Goal: Information Seeking & Learning: Check status

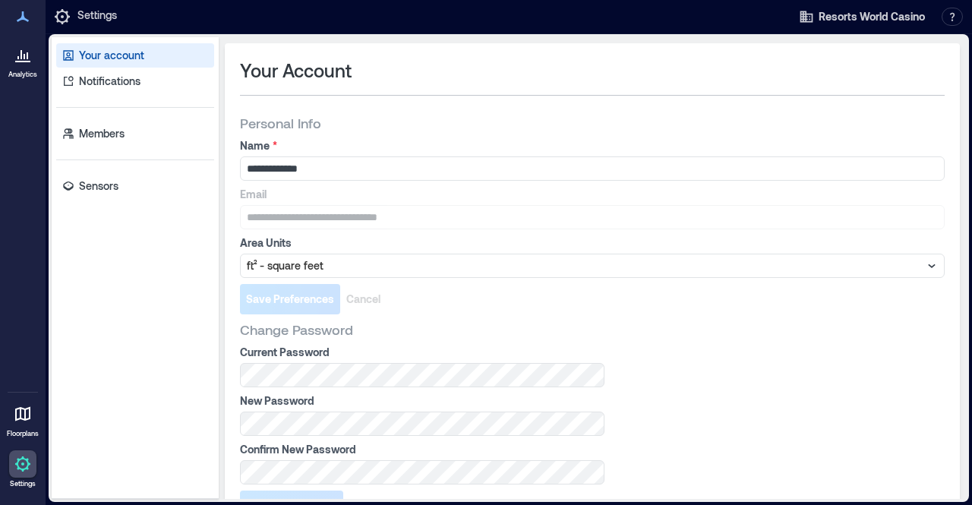
click at [17, 72] on p "Analytics" at bounding box center [22, 74] width 29 height 9
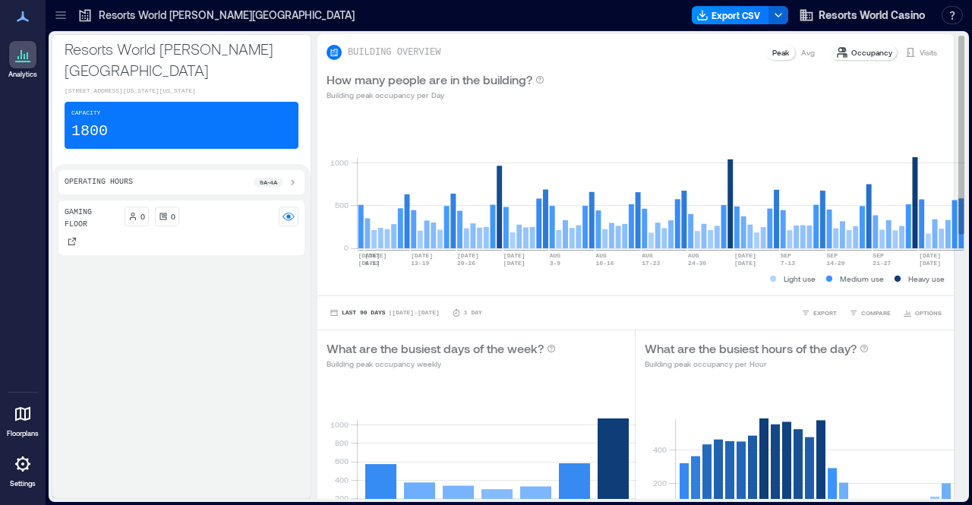
click at [907, 45] on div "Visits" at bounding box center [921, 52] width 45 height 15
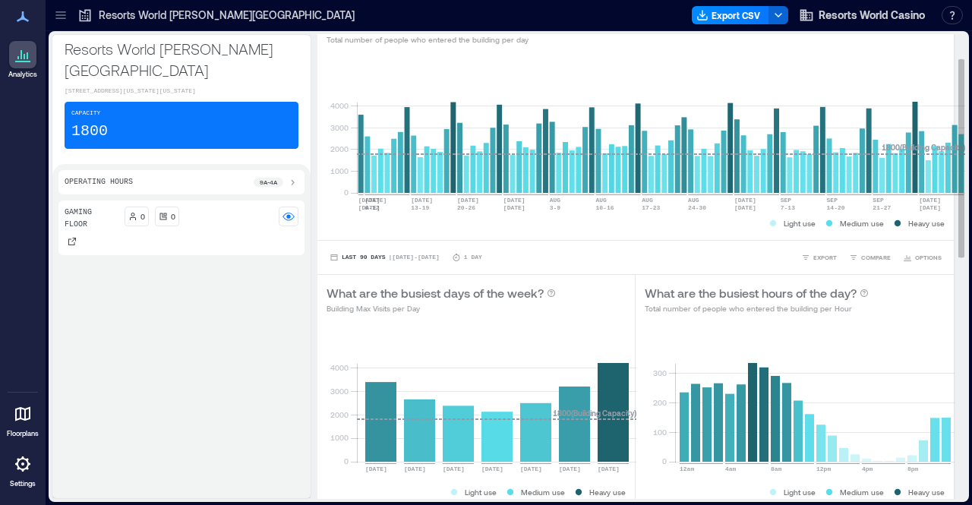
scroll to position [57, 0]
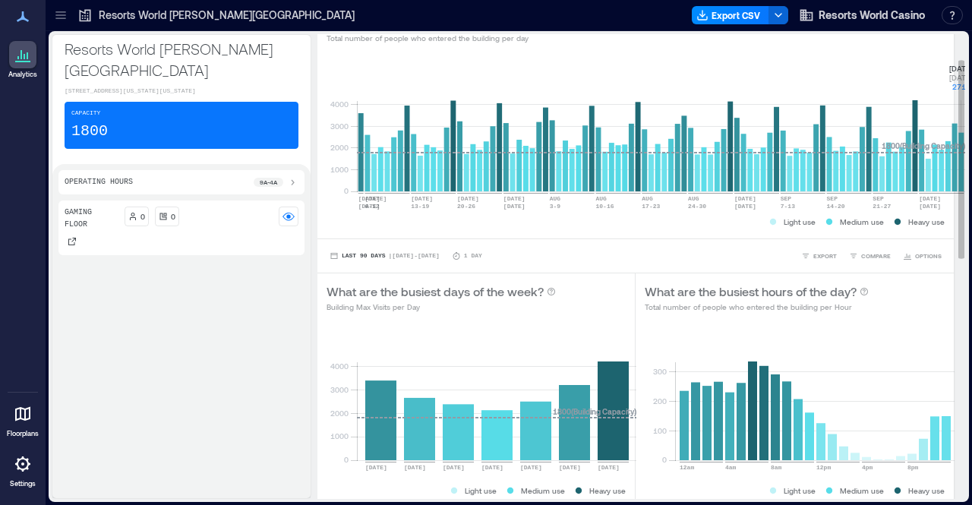
click at [931, 178] on rect at bounding box center [661, 126] width 608 height 129
click at [913, 261] on button "OPTIONS" at bounding box center [922, 255] width 45 height 15
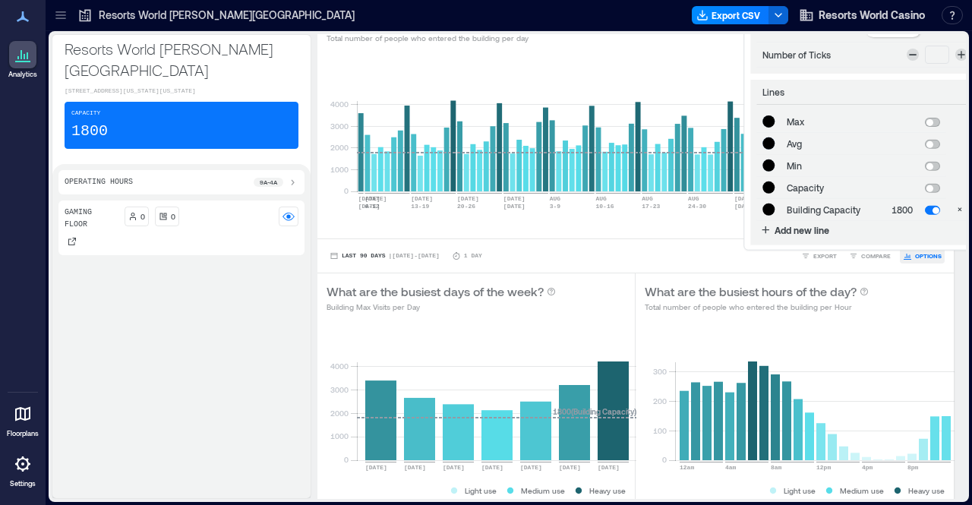
scroll to position [9, 0]
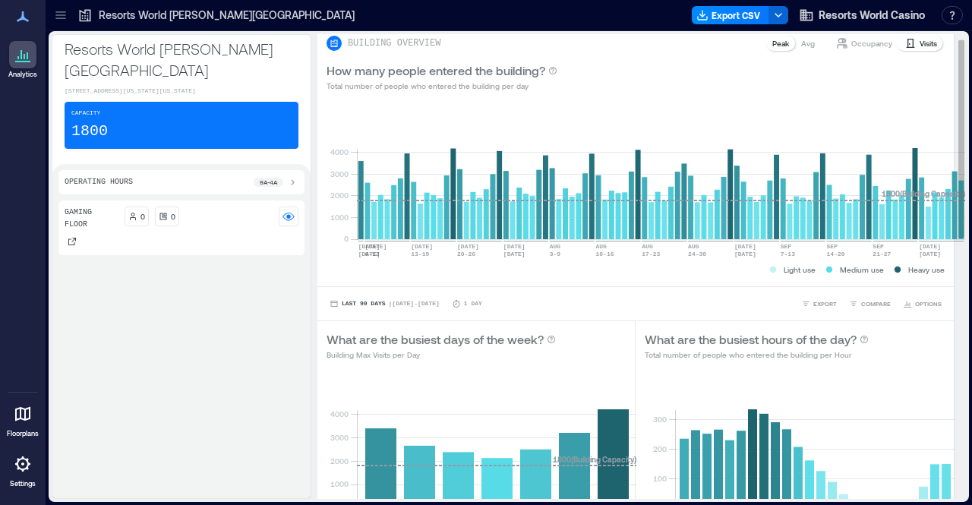
click at [609, 71] on div "How many people entered the building? Total number of people who entered the bu…" at bounding box center [636, 77] width 618 height 30
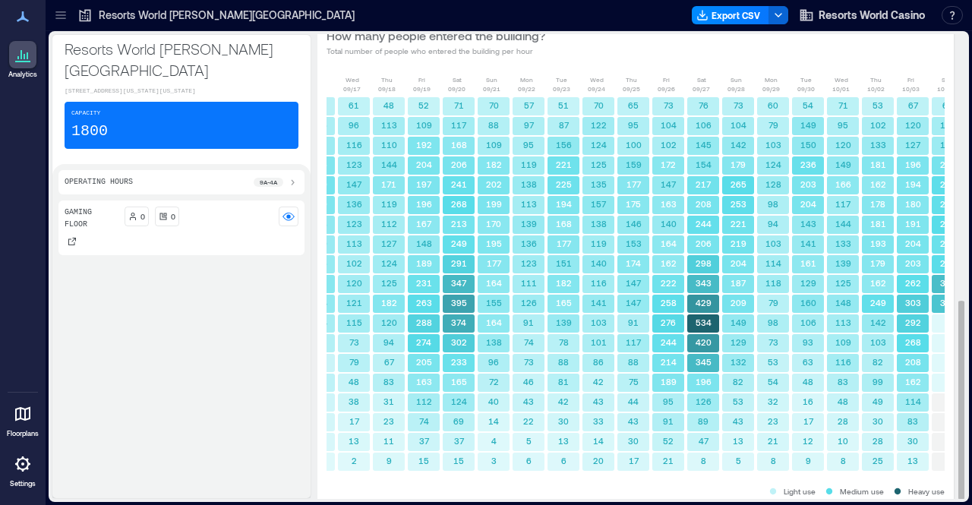
scroll to position [624, 0]
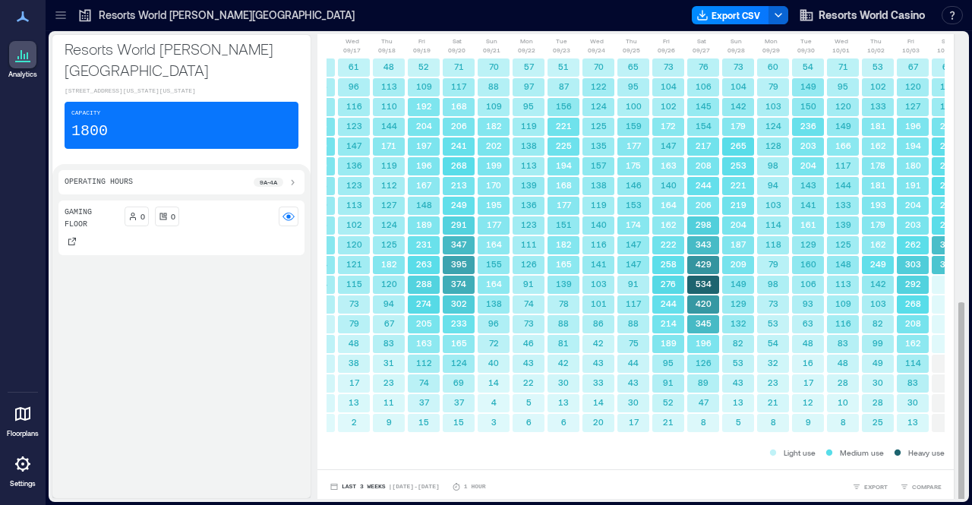
click at [932, 280] on rect at bounding box center [948, 285] width 32 height 18
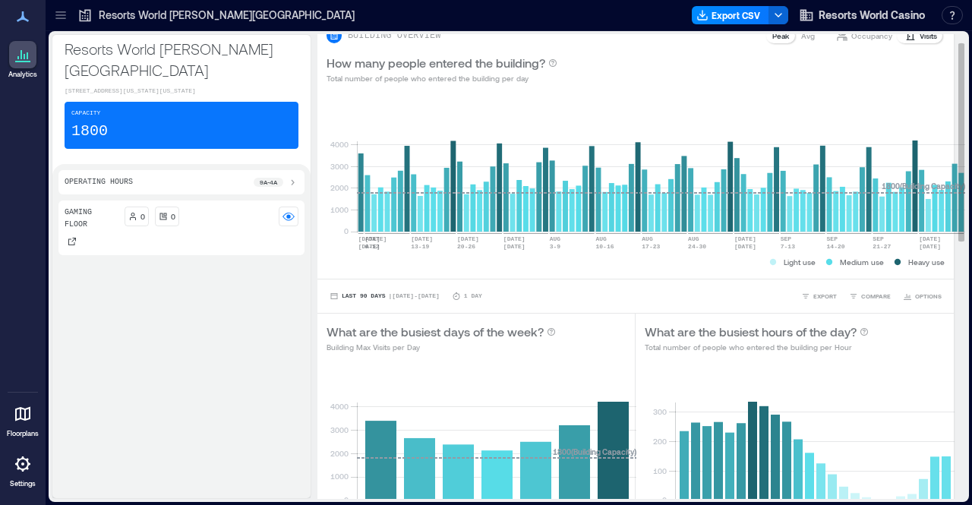
scroll to position [0, 0]
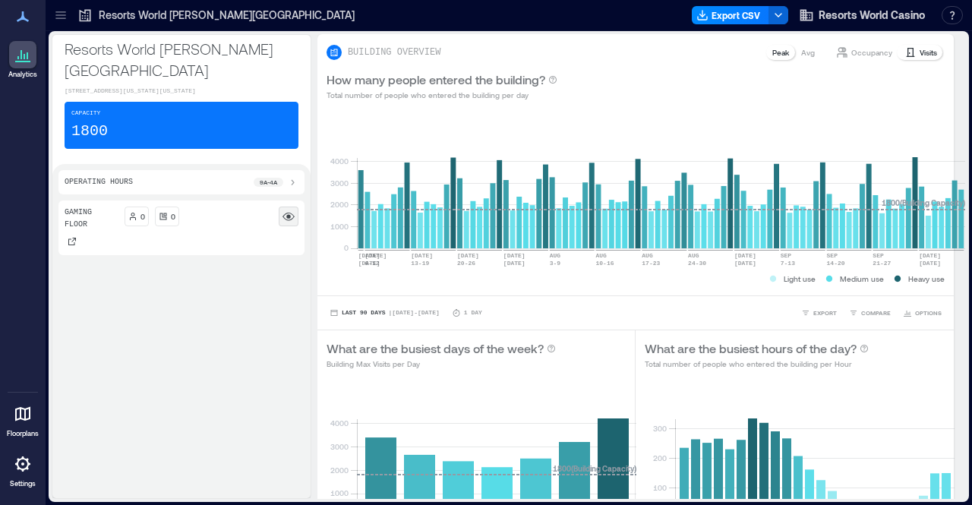
click at [283, 210] on rect at bounding box center [289, 216] width 12 height 12
click at [877, 14] on span "Resorts World Casino" at bounding box center [872, 15] width 106 height 15
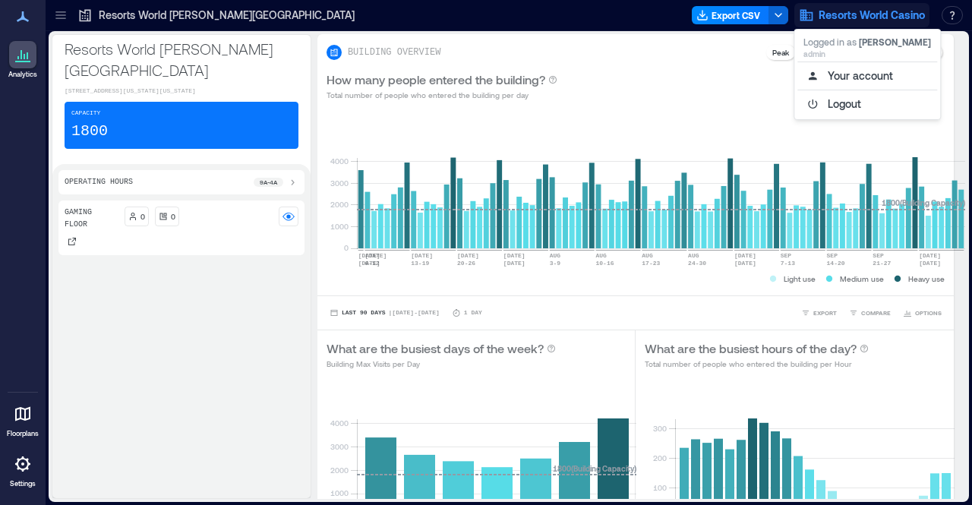
click at [877, 14] on span "Resorts World Casino" at bounding box center [872, 15] width 106 height 15
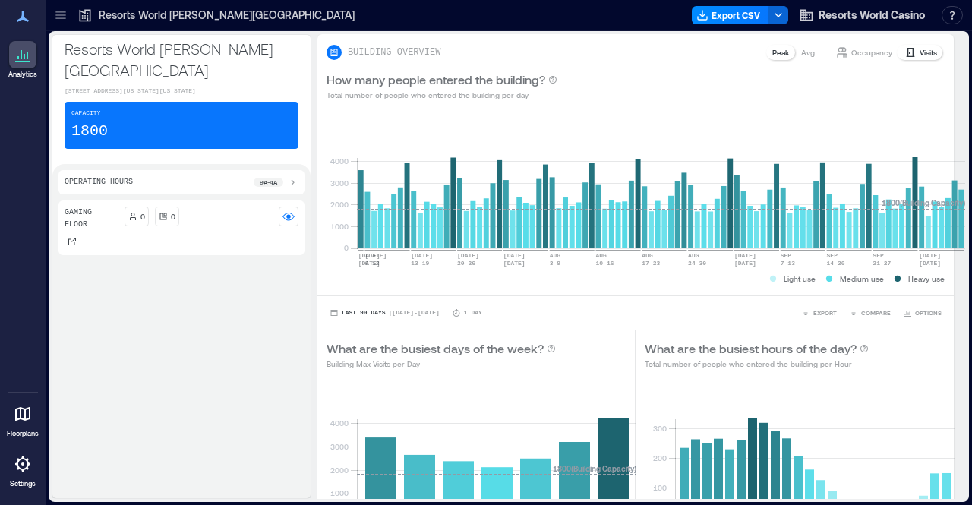
click at [21, 64] on div at bounding box center [22, 54] width 27 height 27
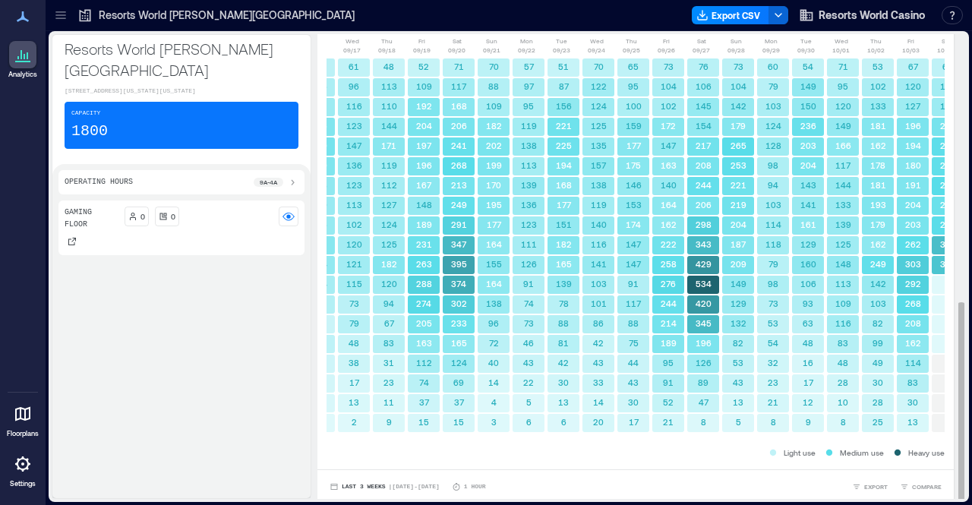
scroll to position [2, 0]
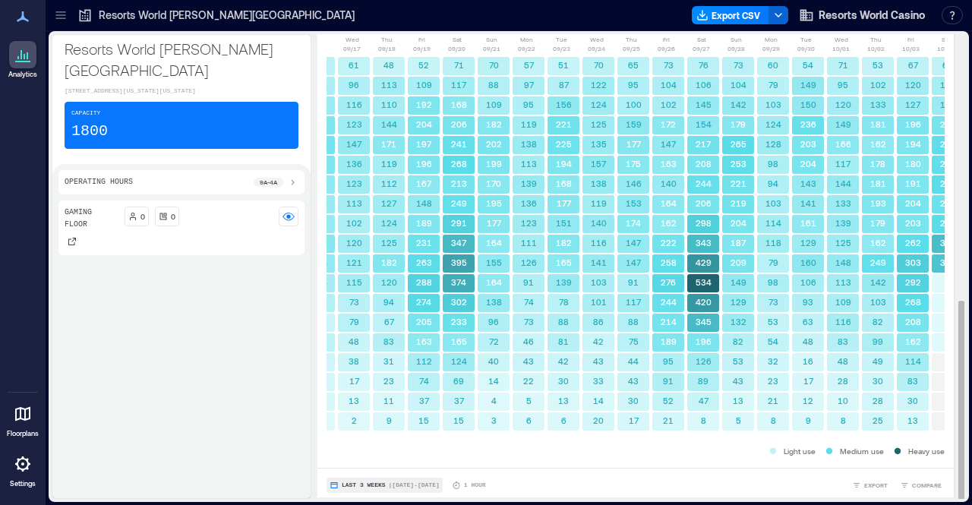
click at [400, 485] on span "| [DATE] - [DATE]" at bounding box center [414, 485] width 51 height 0
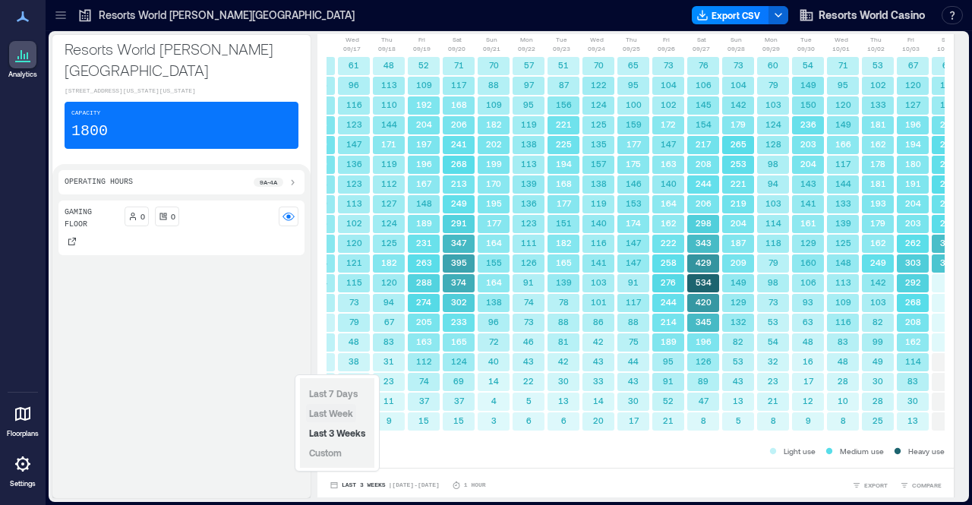
click at [342, 419] on span "Last Week" at bounding box center [331, 413] width 44 height 11
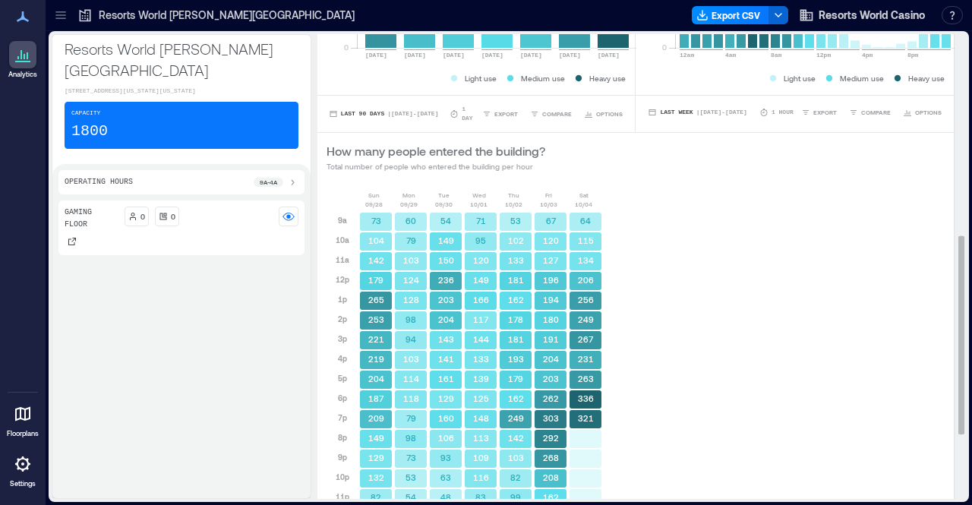
scroll to position [472, 0]
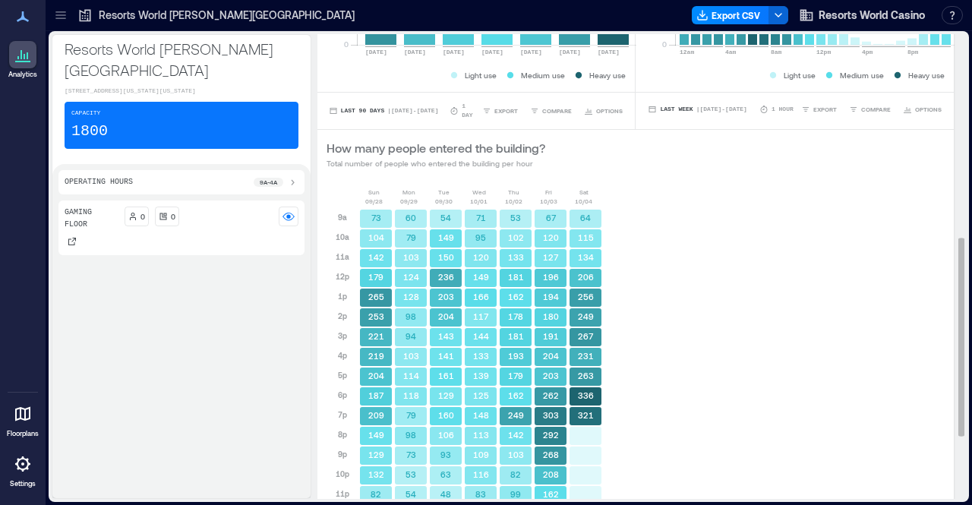
click at [575, 197] on p "10/04" at bounding box center [583, 201] width 17 height 9
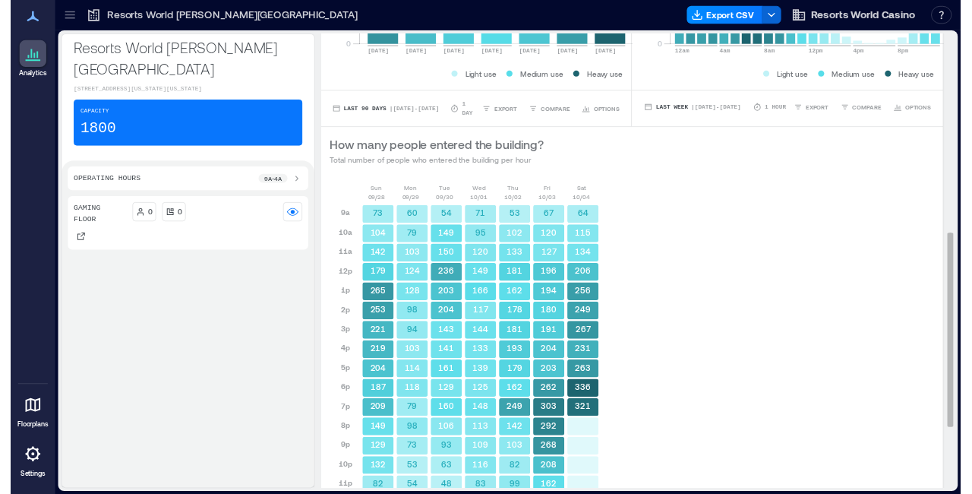
scroll to position [624, 0]
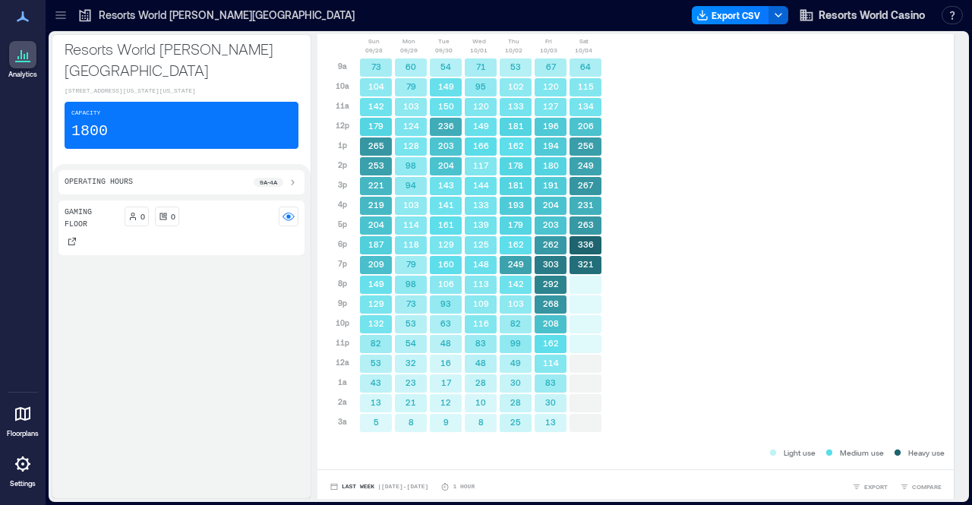
click at [23, 470] on icon at bounding box center [22, 463] width 15 height 15
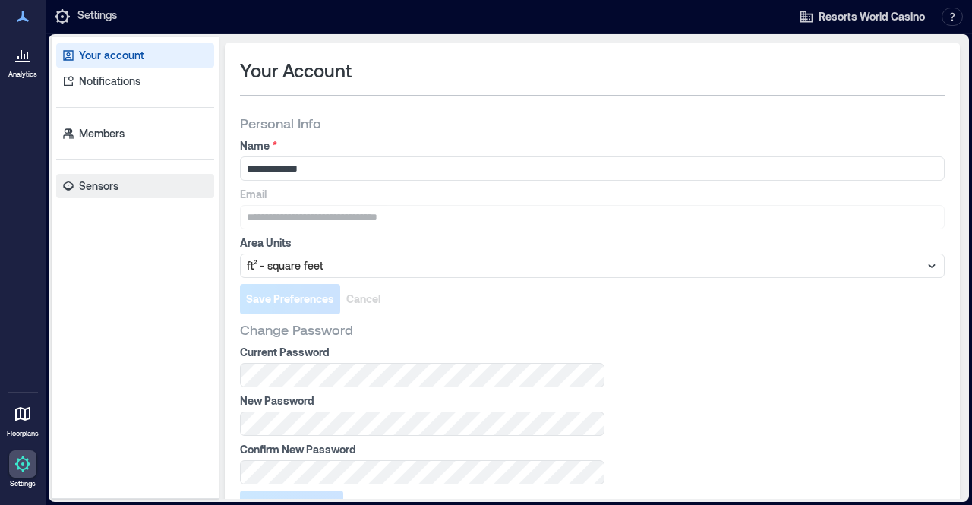
click at [88, 191] on p "Sensors" at bounding box center [98, 185] width 39 height 15
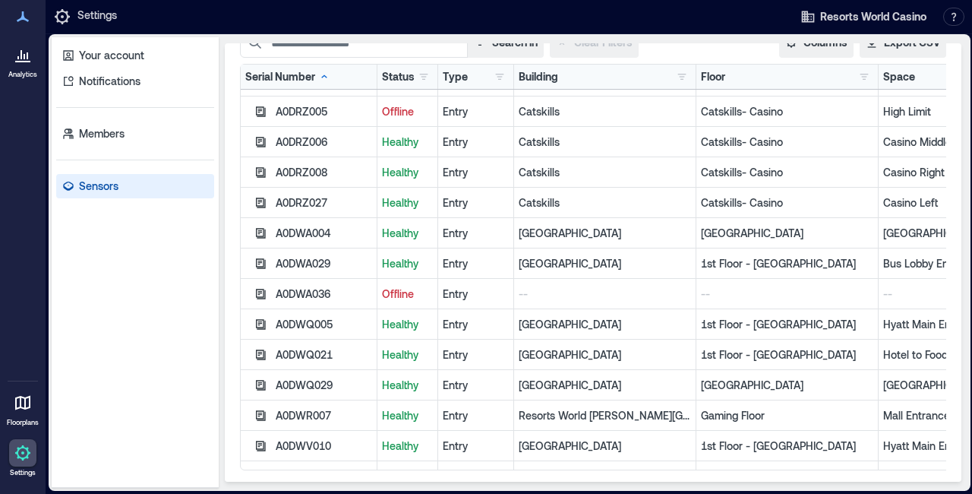
scroll to position [9, 0]
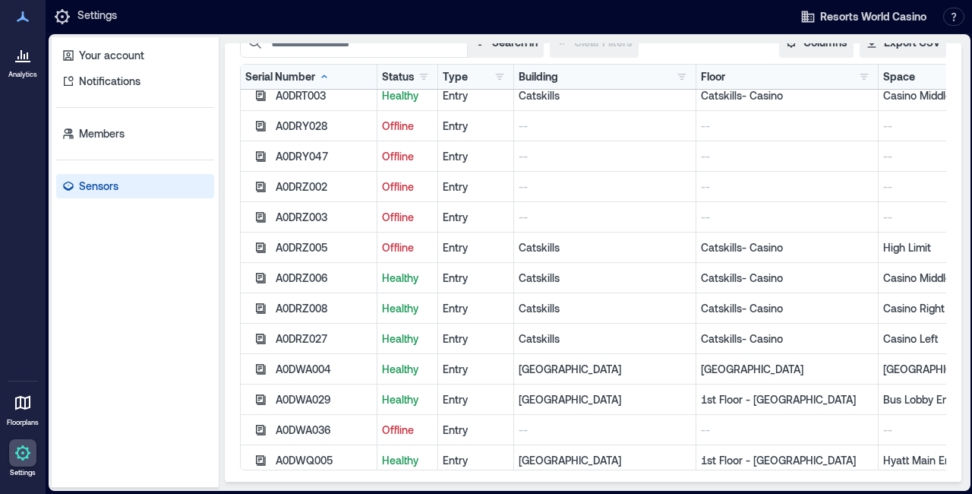
click at [601, 81] on div "Building Catskills 5 N/A 11 [GEOGRAPHIC_DATA] 30 Resorts [GEOGRAPHIC_DATA][PERS…" at bounding box center [605, 76] width 172 height 15
click at [686, 72] on button "button" at bounding box center [682, 76] width 18 height 15
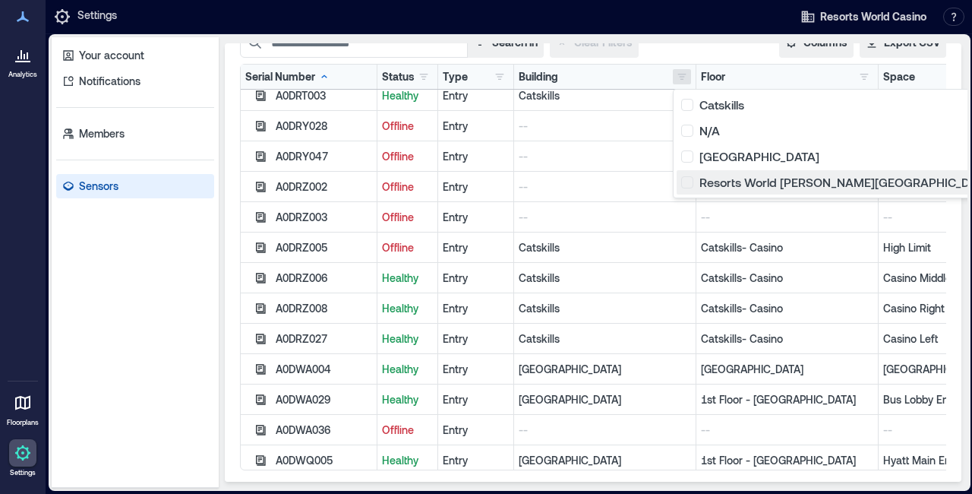
click at [690, 186] on div "Resorts World [PERSON_NAME][GEOGRAPHIC_DATA] 5" at bounding box center [856, 182] width 350 height 15
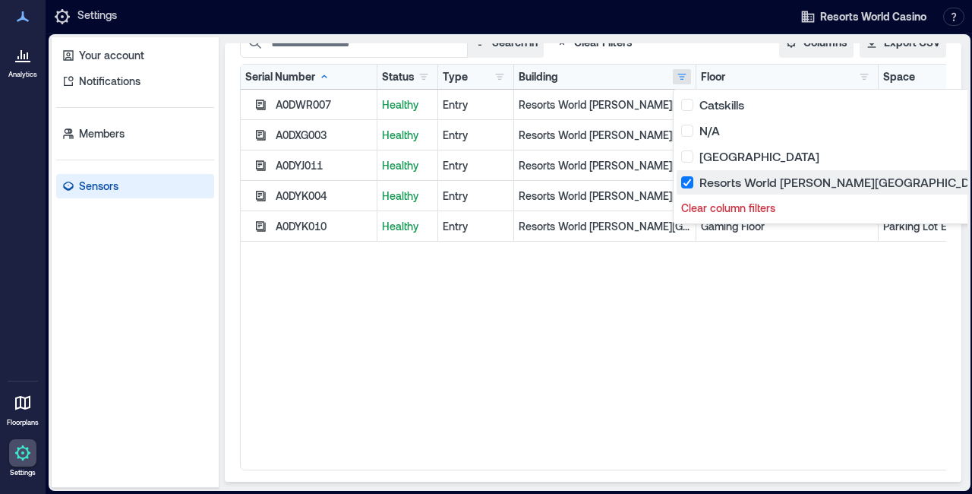
scroll to position [0, 0]
click at [630, 388] on div "A0DWR007 Healthy Entry Resorts World [PERSON_NAME][GEOGRAPHIC_DATA] Entrance A0…" at bounding box center [651, 280] width 820 height 380
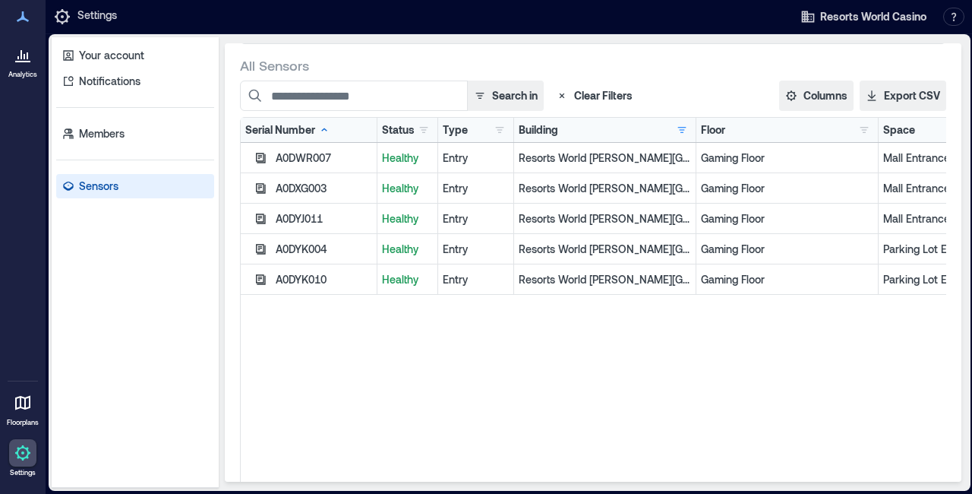
scroll to position [0, 115]
